Goal: Obtain resource: Obtain resource

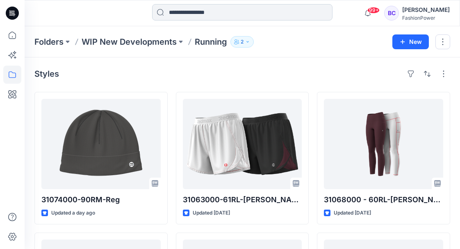
scroll to position [826, 0]
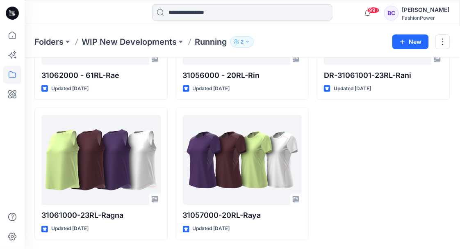
click at [191, 9] on input at bounding box center [242, 12] width 180 height 16
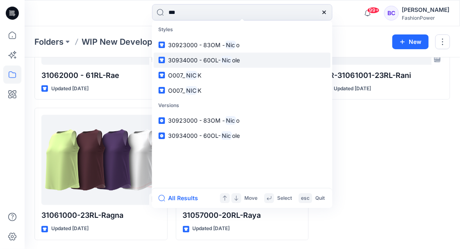
type input "***"
click at [195, 57] on span "30934000 - 60OL-" at bounding box center [194, 60] width 52 height 7
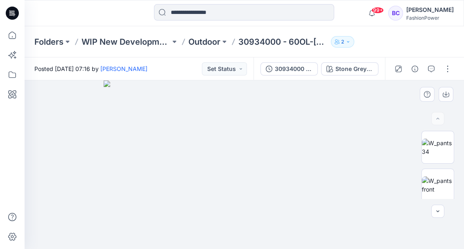
drag, startPoint x: 193, startPoint y: 57, endPoint x: 343, endPoint y: 98, distance: 155.0
click at [343, 98] on img at bounding box center [244, 164] width 281 height 169
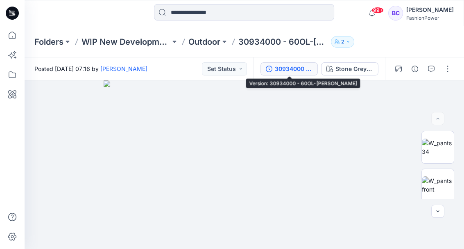
click at [272, 65] on button "30934000 - 60OL-[PERSON_NAME]" at bounding box center [289, 68] width 57 height 13
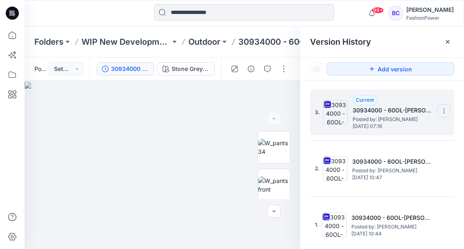
click at [448, 108] on section at bounding box center [443, 110] width 13 height 13
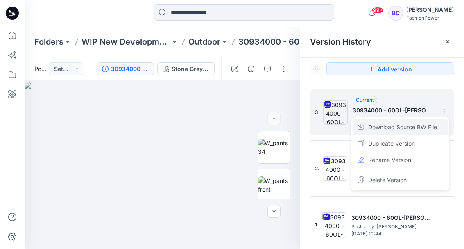
click at [430, 123] on span "Download Source BW File" at bounding box center [403, 127] width 69 height 10
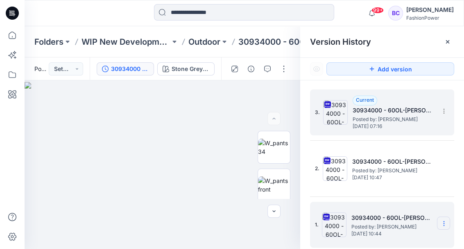
click at [447, 224] on icon at bounding box center [444, 223] width 7 height 7
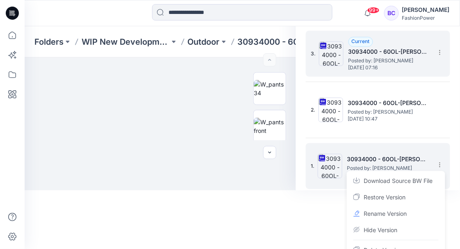
scroll to position [69, 0]
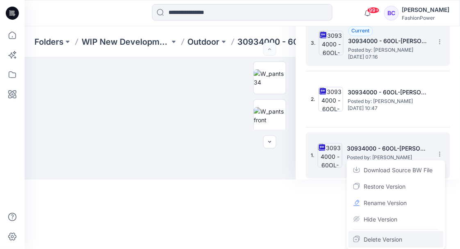
click at [398, 239] on span "Delete Version" at bounding box center [383, 239] width 39 height 10
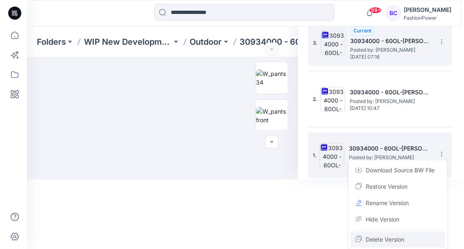
scroll to position [0, 0]
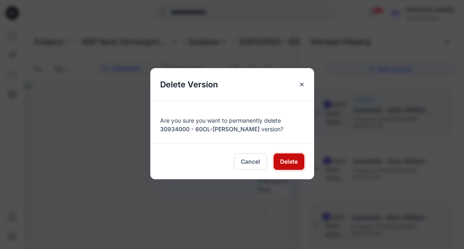
click at [287, 161] on span "Delete" at bounding box center [289, 161] width 18 height 9
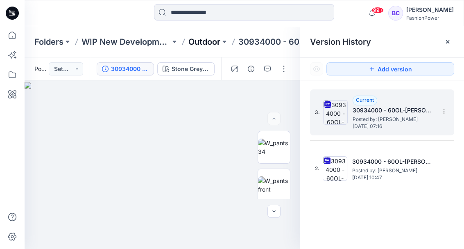
click at [197, 39] on p "Outdoor" at bounding box center [205, 41] width 32 height 11
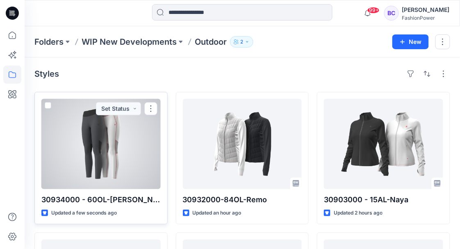
click at [130, 150] on div at bounding box center [100, 144] width 119 height 90
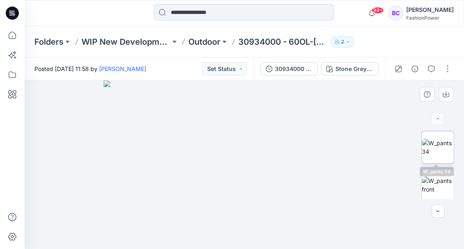
click at [441, 153] on img at bounding box center [438, 147] width 32 height 17
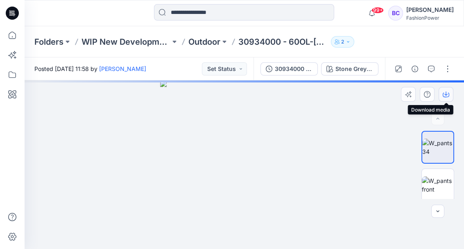
click at [446, 93] on icon "button" at bounding box center [446, 93] width 3 height 4
click at [441, 183] on img at bounding box center [438, 184] width 32 height 17
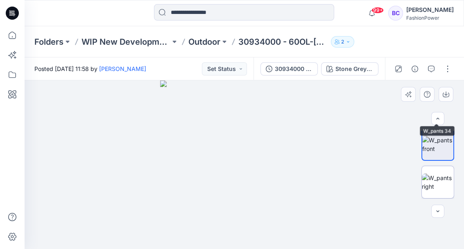
scroll to position [55, 0]
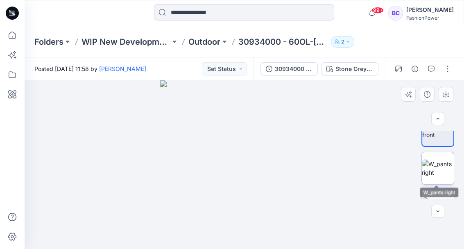
click at [437, 159] on img at bounding box center [438, 167] width 32 height 17
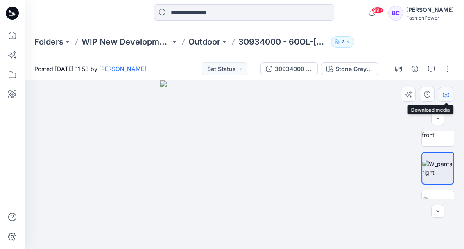
click at [445, 92] on icon "button" at bounding box center [446, 94] width 7 height 7
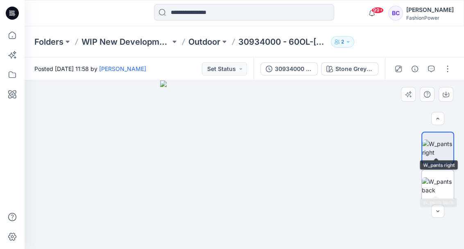
scroll to position [82, 0]
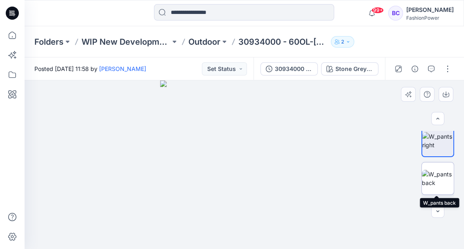
drag, startPoint x: 434, startPoint y: 172, endPoint x: 431, endPoint y: 182, distance: 10.5
click at [434, 172] on img at bounding box center [438, 178] width 32 height 17
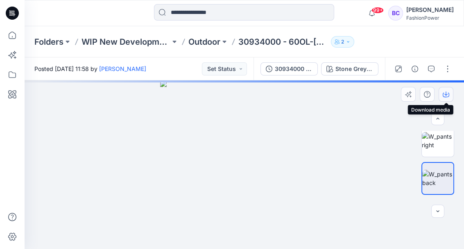
click at [450, 94] on button "button" at bounding box center [446, 94] width 15 height 15
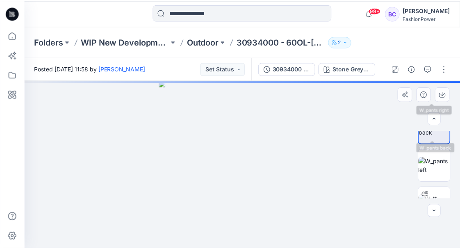
scroll to position [137, 0]
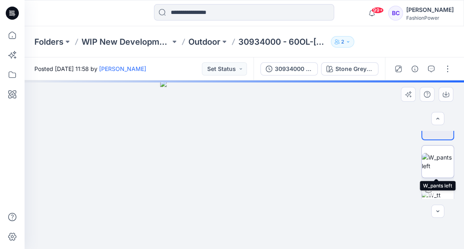
click at [439, 165] on img at bounding box center [438, 161] width 32 height 17
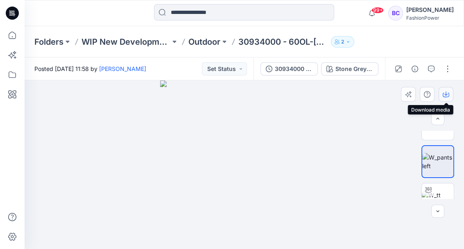
click at [447, 94] on icon "button" at bounding box center [446, 94] width 7 height 7
click at [213, 44] on p "Outdoor" at bounding box center [205, 41] width 32 height 11
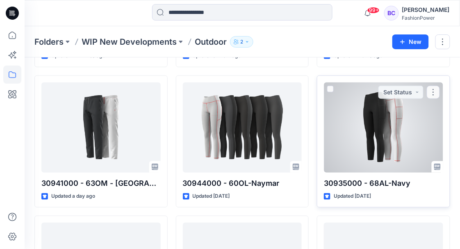
scroll to position [137, 0]
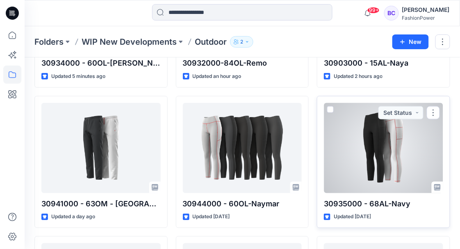
click at [382, 136] on div at bounding box center [383, 148] width 119 height 90
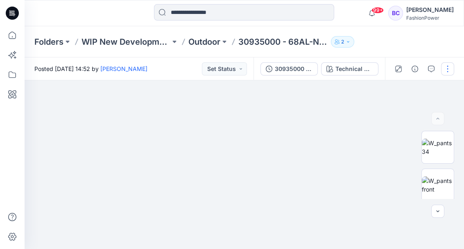
click at [450, 74] on button "button" at bounding box center [448, 68] width 13 height 13
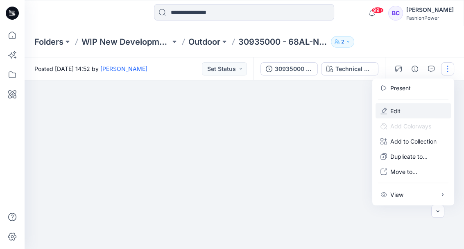
click at [407, 111] on button "Edit" at bounding box center [413, 110] width 75 height 15
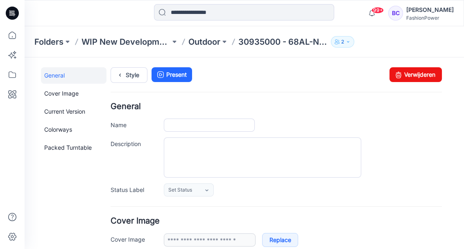
type input "**********"
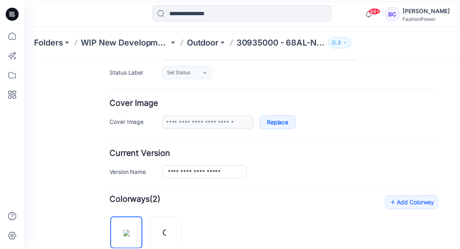
scroll to position [164, 0]
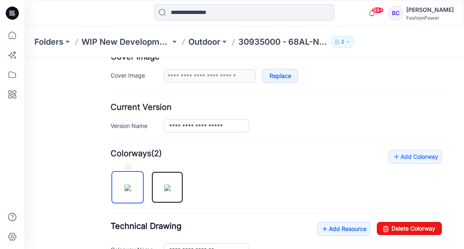
drag, startPoint x: 143, startPoint y: 188, endPoint x: 126, endPoint y: 176, distance: 20.3
click at [125, 188] on div at bounding box center [151, 183] width 80 height 42
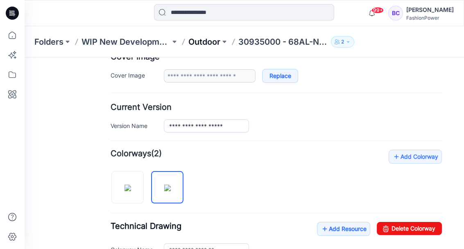
click at [218, 42] on p "Outdoor" at bounding box center [205, 41] width 32 height 11
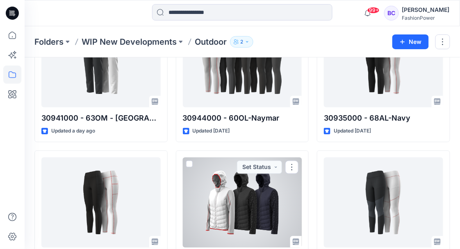
scroll to position [187, 0]
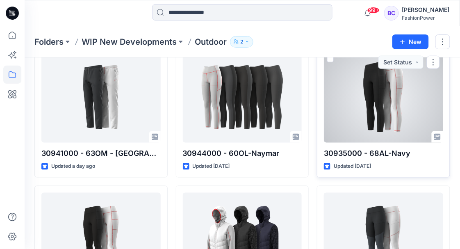
click at [351, 96] on div at bounding box center [383, 97] width 119 height 90
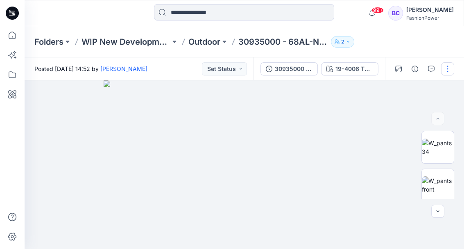
click at [446, 64] on button "button" at bounding box center [448, 68] width 13 height 13
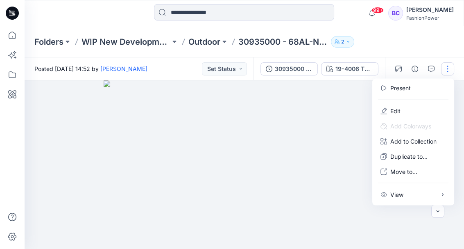
click at [446, 64] on button "button" at bounding box center [448, 68] width 13 height 13
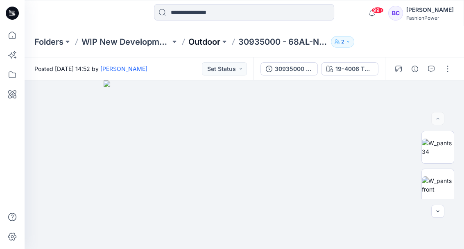
click at [214, 46] on p "Outdoor" at bounding box center [205, 41] width 32 height 11
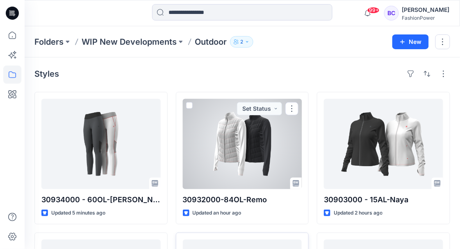
click at [180, 95] on div "30932000-84OL-Remo Updated an hour ago Set Status" at bounding box center [242, 158] width 133 height 132
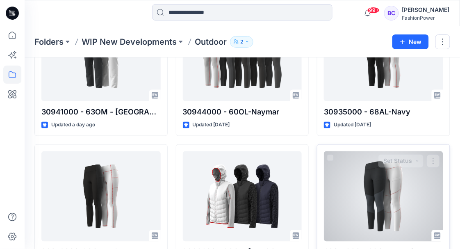
scroll to position [328, 0]
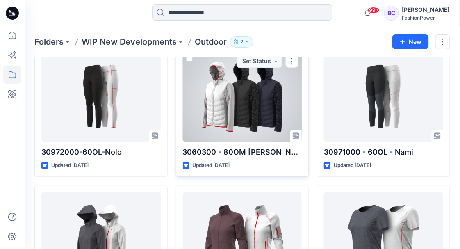
click at [257, 106] on div at bounding box center [242, 97] width 119 height 90
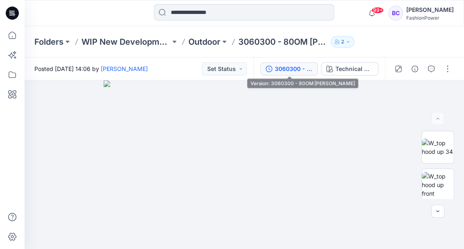
click at [285, 73] on div "3060300 - 80OM [PERSON_NAME]" at bounding box center [294, 68] width 38 height 9
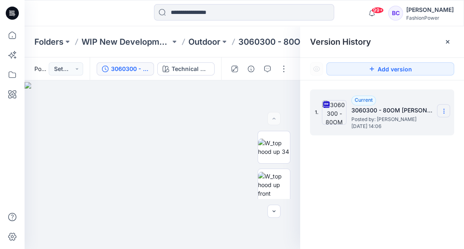
click at [445, 108] on icon at bounding box center [444, 111] width 7 height 7
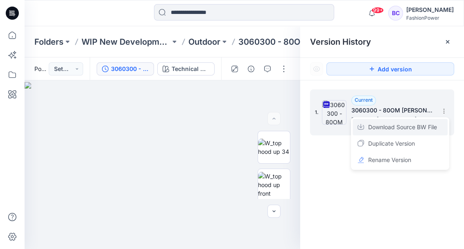
click at [419, 127] on span "Download Source BW File" at bounding box center [403, 127] width 69 height 10
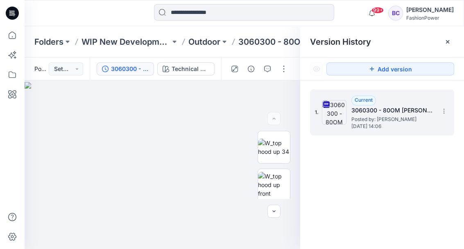
click at [217, 49] on div "Folders WIP New Developments Outdoor 3060300 - 80OM Noelle 2" at bounding box center [245, 41] width 440 height 31
click at [218, 41] on p "Outdoor" at bounding box center [205, 41] width 32 height 11
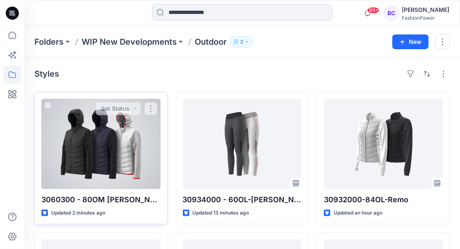
click at [112, 140] on div at bounding box center [100, 144] width 119 height 90
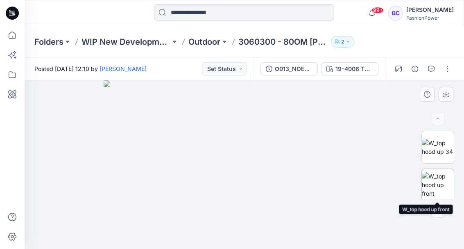
click at [438, 173] on img at bounding box center [438, 185] width 32 height 26
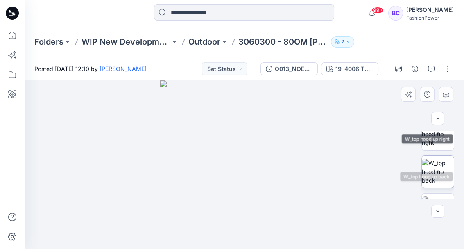
scroll to position [109, 0]
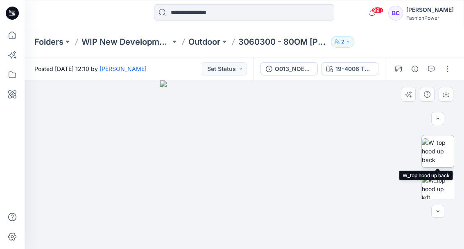
click at [439, 164] on img at bounding box center [438, 151] width 32 height 26
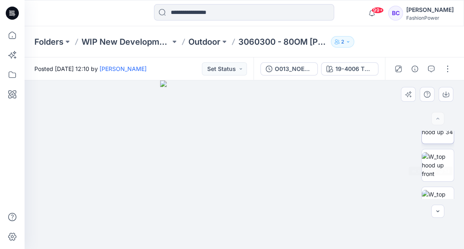
scroll to position [0, 0]
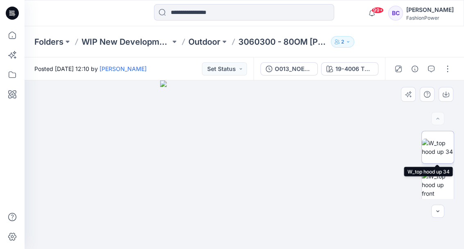
click at [442, 153] on img at bounding box center [438, 147] width 32 height 17
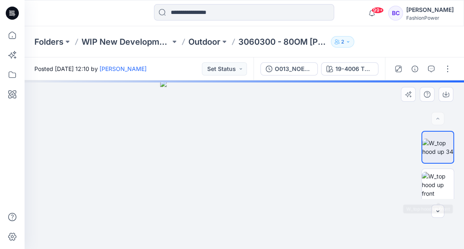
click at [433, 203] on div at bounding box center [245, 164] width 440 height 169
click at [441, 173] on img at bounding box center [438, 185] width 32 height 26
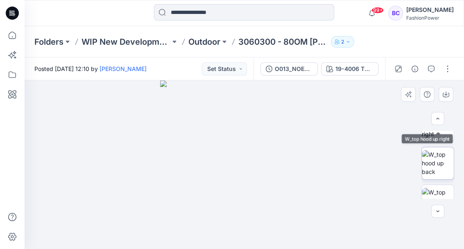
scroll to position [109, 0]
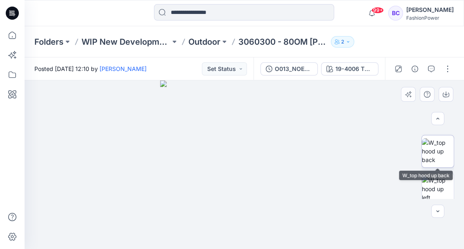
click at [442, 158] on img at bounding box center [438, 151] width 32 height 26
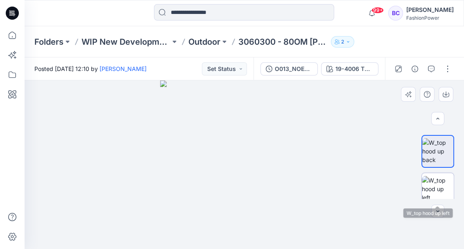
click at [439, 181] on img at bounding box center [438, 189] width 32 height 26
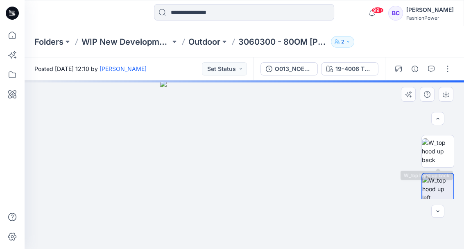
click at [440, 148] on img at bounding box center [438, 151] width 32 height 26
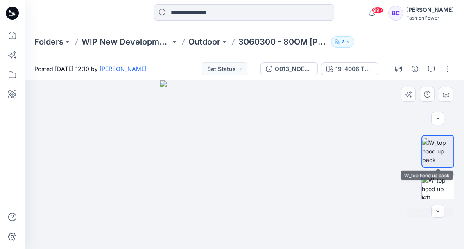
click at [431, 187] on img at bounding box center [438, 189] width 32 height 26
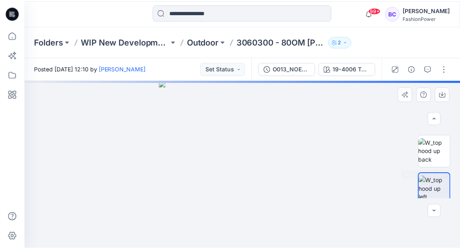
scroll to position [0, 0]
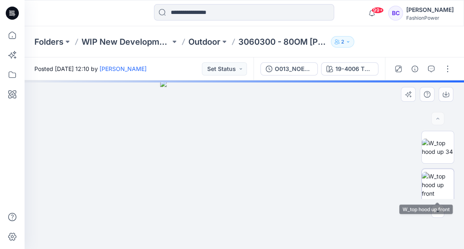
click at [443, 198] on img at bounding box center [438, 185] width 32 height 26
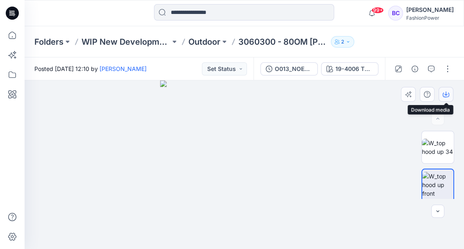
click at [449, 95] on icon "button" at bounding box center [446, 95] width 7 height 5
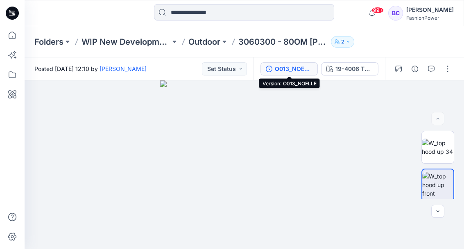
click at [283, 69] on div "O013_NOELLE" at bounding box center [294, 68] width 38 height 9
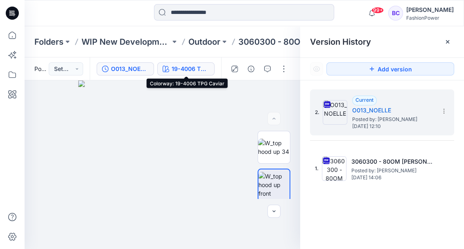
click at [204, 69] on div "19-4006 TPG Caviar" at bounding box center [191, 68] width 38 height 9
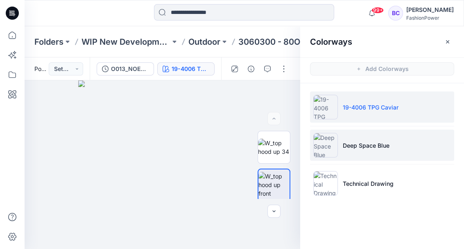
click at [371, 137] on li "Deep Space Blue" at bounding box center [382, 145] width 144 height 31
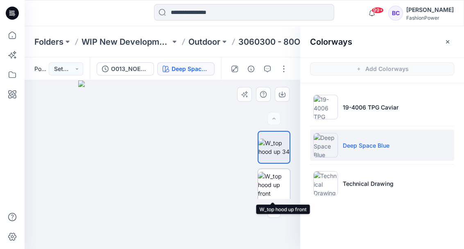
click at [285, 194] on img at bounding box center [274, 185] width 32 height 26
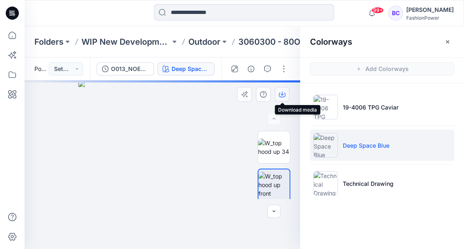
click at [280, 93] on icon "button" at bounding box center [282, 95] width 7 height 5
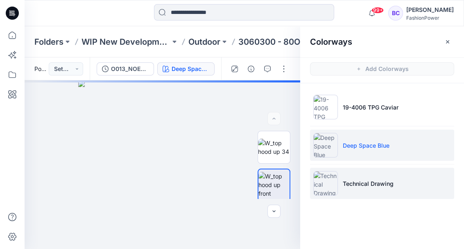
click at [378, 183] on p "Technical Drawing" at bounding box center [368, 183] width 51 height 9
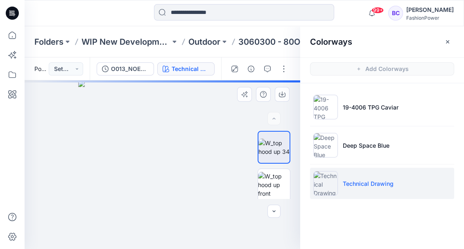
click at [189, 143] on img at bounding box center [162, 164] width 169 height 169
click at [268, 186] on img at bounding box center [274, 185] width 32 height 26
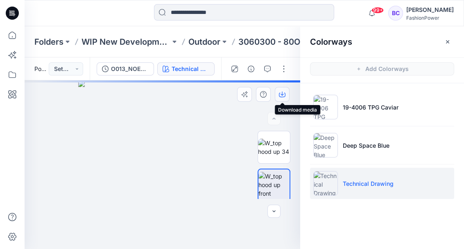
click at [279, 94] on button "button" at bounding box center [282, 94] width 15 height 15
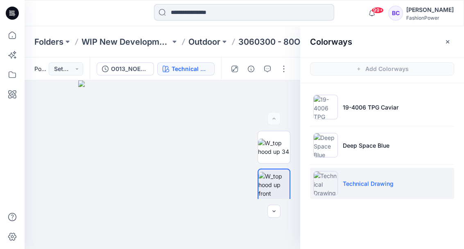
click at [193, 16] on input at bounding box center [244, 12] width 180 height 16
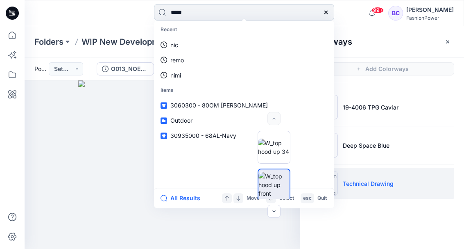
type input "******"
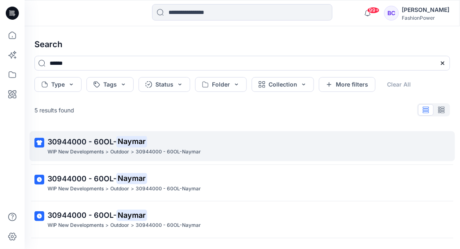
click at [158, 146] on p "30944000 - 60OL- Naymar" at bounding box center [242, 141] width 388 height 11
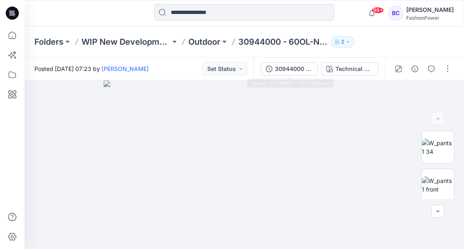
click at [278, 61] on div "30944000 - 60OL-Naymar Technical Drawing" at bounding box center [320, 68] width 132 height 23
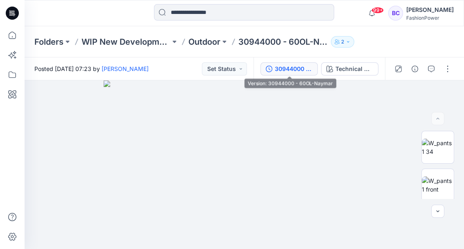
click at [281, 67] on div "30944000 - 60OL-Naymar" at bounding box center [294, 68] width 38 height 9
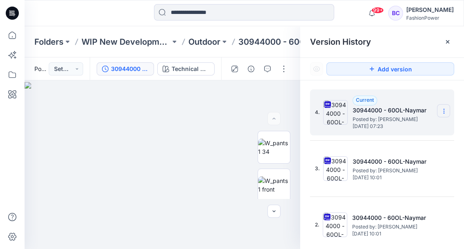
click at [442, 116] on section at bounding box center [443, 110] width 13 height 13
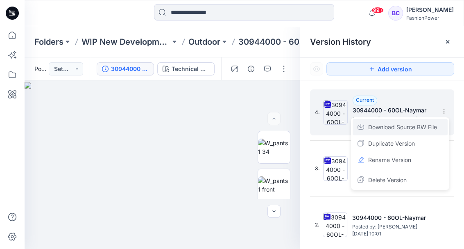
click at [421, 126] on span "Download Source BW File" at bounding box center [403, 127] width 69 height 10
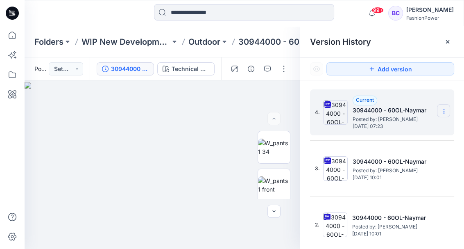
click at [444, 111] on icon at bounding box center [444, 111] width 7 height 7
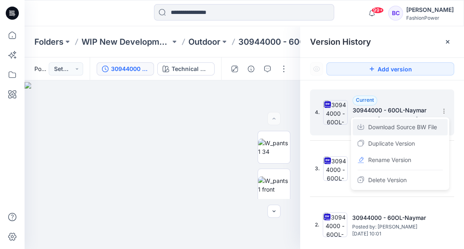
click at [409, 130] on span "Download Source BW File" at bounding box center [403, 127] width 69 height 10
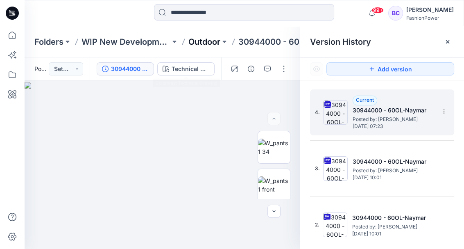
click at [212, 41] on p "Outdoor" at bounding box center [205, 41] width 32 height 11
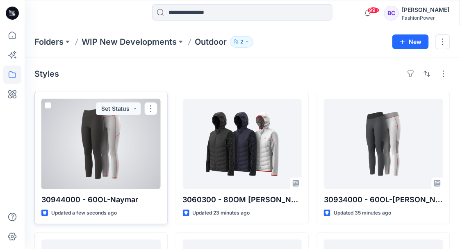
click at [128, 154] on div at bounding box center [100, 144] width 119 height 90
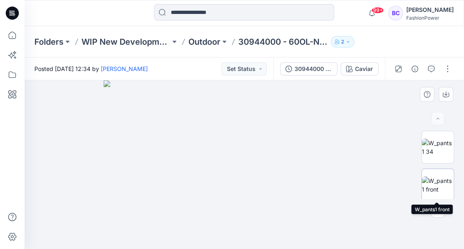
click at [431, 184] on img at bounding box center [438, 184] width 32 height 17
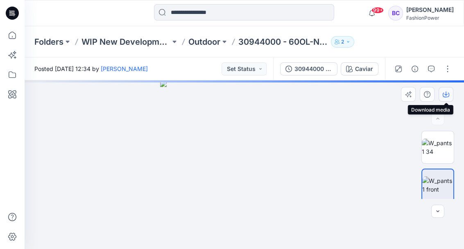
click at [446, 91] on icon "button" at bounding box center [446, 94] width 7 height 7
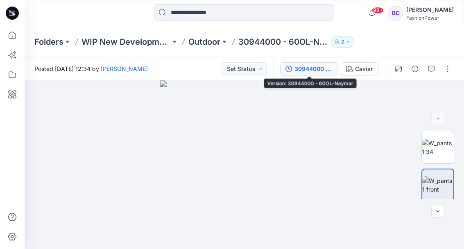
click at [302, 65] on div "30944000 - 60OL-Naymar" at bounding box center [314, 68] width 38 height 9
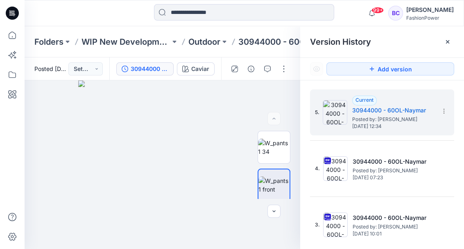
click at [203, 76] on div "30944000 - 60OL-Naymar Caviar" at bounding box center [165, 68] width 112 height 23
click at [203, 74] on button "Caviar" at bounding box center [196, 68] width 38 height 13
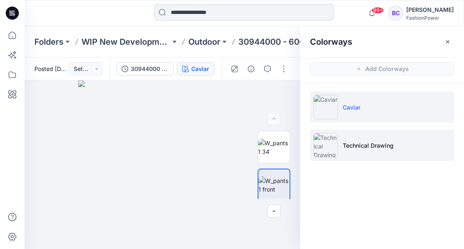
click at [367, 156] on li "Technical Drawing" at bounding box center [382, 145] width 144 height 31
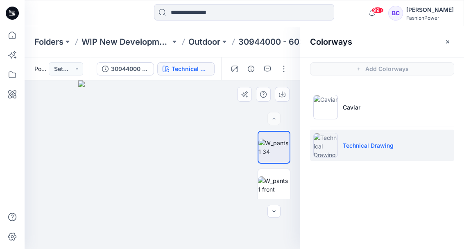
click at [202, 142] on img at bounding box center [162, 164] width 169 height 169
click at [283, 95] on icon "button" at bounding box center [282, 94] width 7 height 7
click at [276, 178] on img at bounding box center [274, 184] width 32 height 17
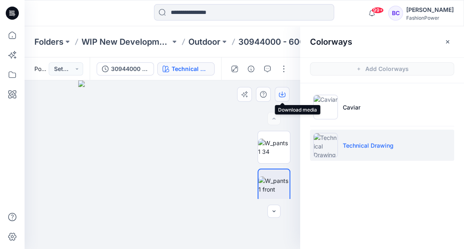
click at [286, 93] on button "button" at bounding box center [282, 94] width 15 height 15
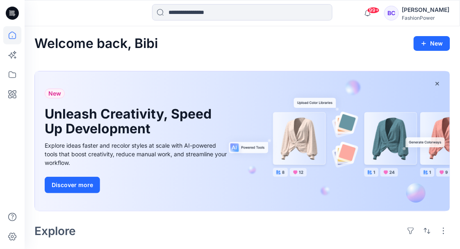
click at [171, 180] on link "Discover more" at bounding box center [137, 185] width 184 height 16
